Goal: Information Seeking & Learning: Learn about a topic

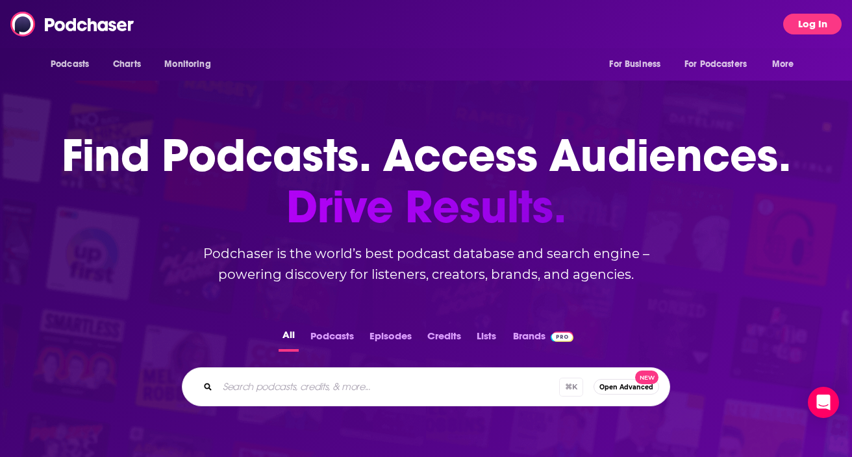
click at [803, 17] on button "Log In" at bounding box center [812, 24] width 58 height 21
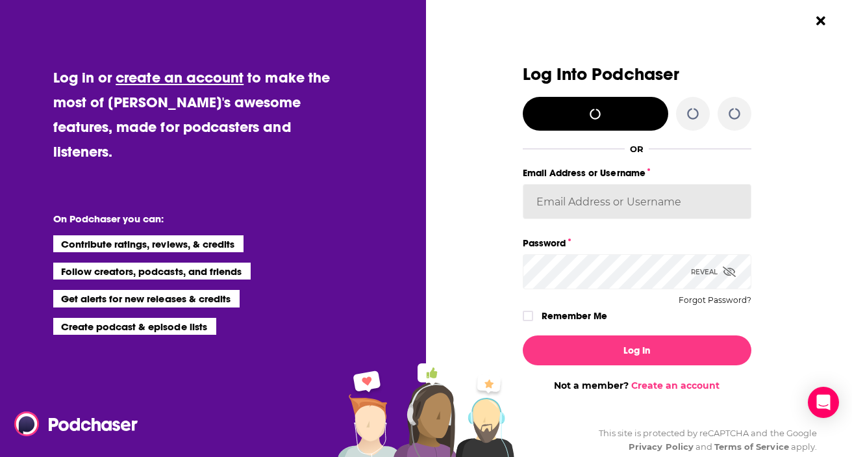
type input "[EMAIL_ADDRESS][DOMAIN_NAME]"
click at [579, 315] on label "Remember Me" at bounding box center [575, 315] width 66 height 17
click at [532, 322] on input "rememberMe" at bounding box center [528, 322] width 8 height 0
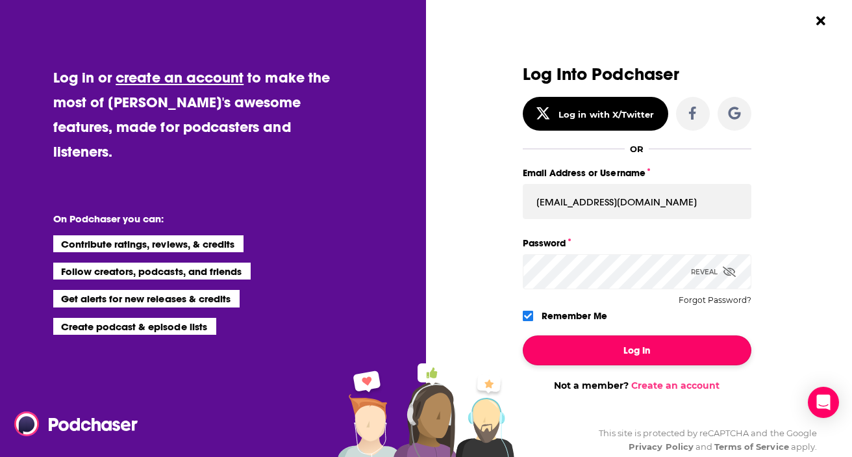
click at [611, 348] on button "Log In" at bounding box center [637, 350] width 229 height 30
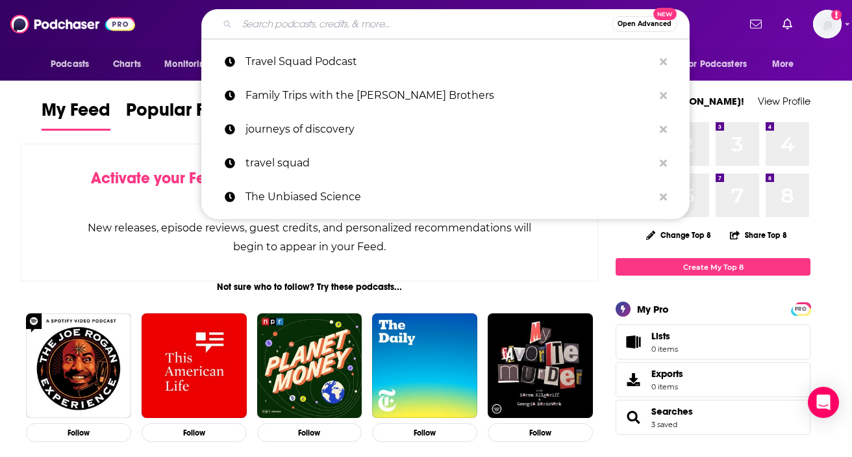
click at [313, 32] on input "Search podcasts, credits, & more..." at bounding box center [424, 24] width 375 height 21
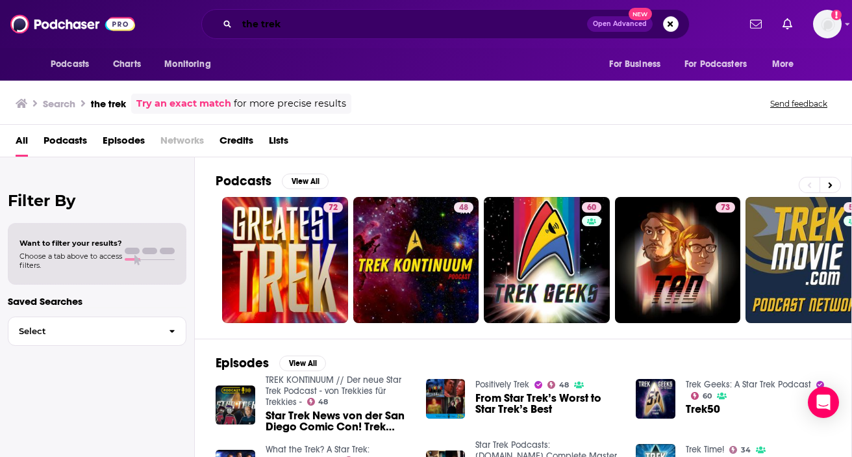
click at [487, 16] on input "the trek" at bounding box center [412, 24] width 350 height 21
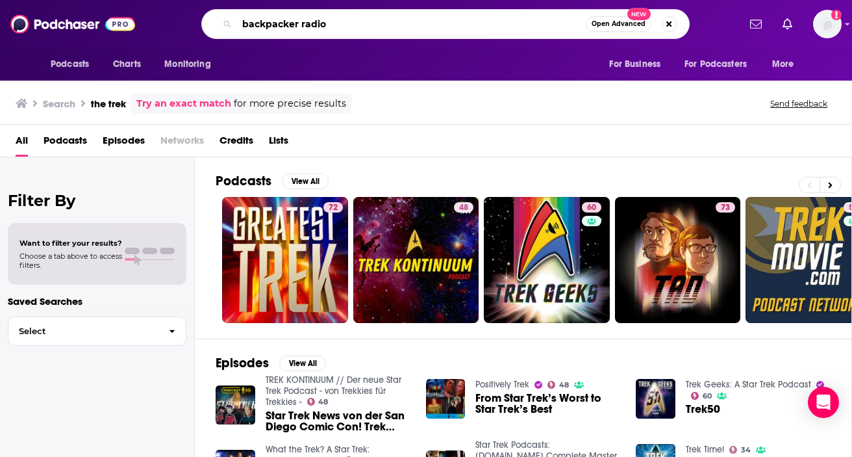
type input "backpacker radio"
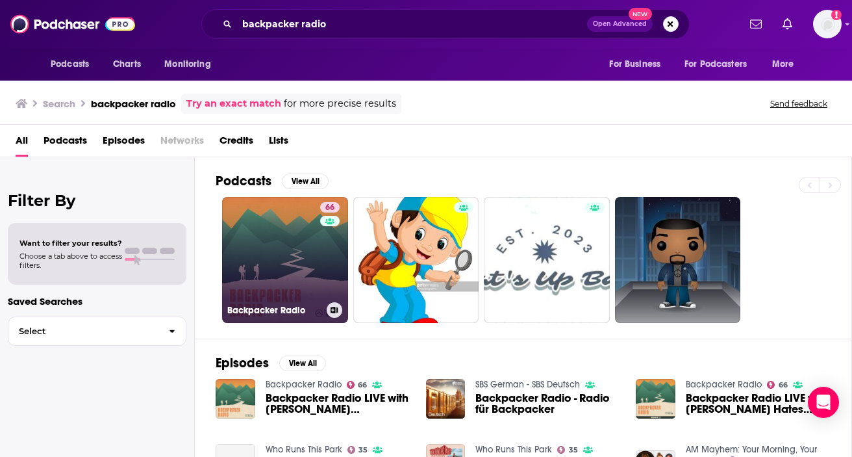
click at [278, 268] on link "66 Backpacker Radio" at bounding box center [285, 260] width 126 height 126
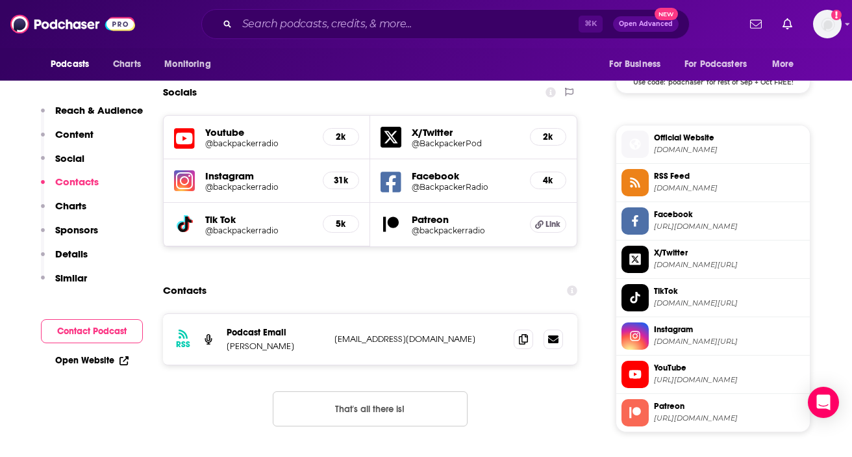
scroll to position [1097, 0]
click at [197, 159] on div "Instagram @backpackerradio 31k" at bounding box center [267, 181] width 207 height 44
click at [190, 170] on img at bounding box center [184, 180] width 21 height 21
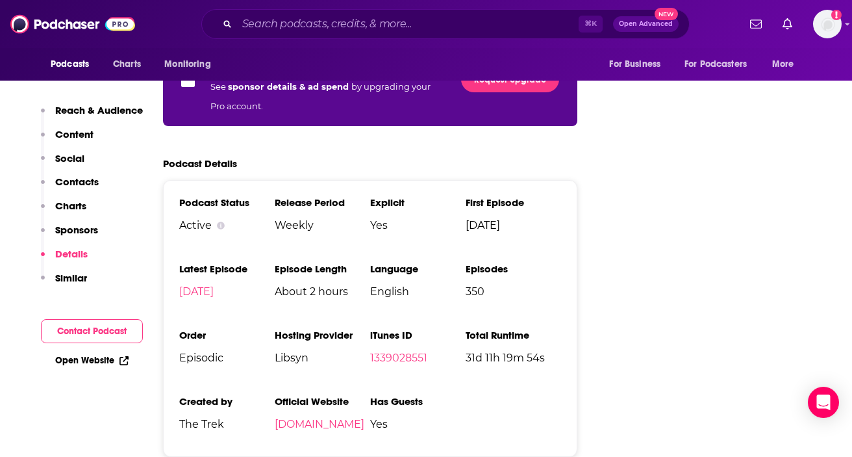
scroll to position [2059, 0]
